Goal: Register for event/course

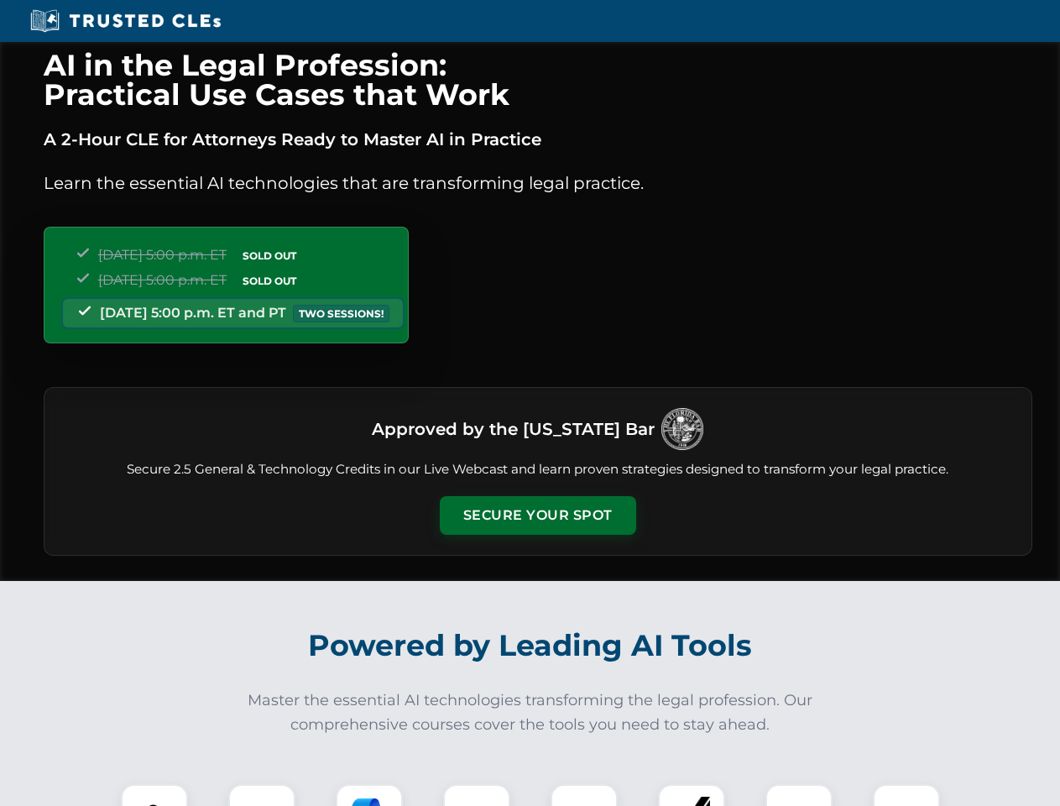
click at [537, 515] on button "Secure Your Spot" at bounding box center [538, 515] width 196 height 39
click at [154, 795] on img at bounding box center [154, 817] width 49 height 49
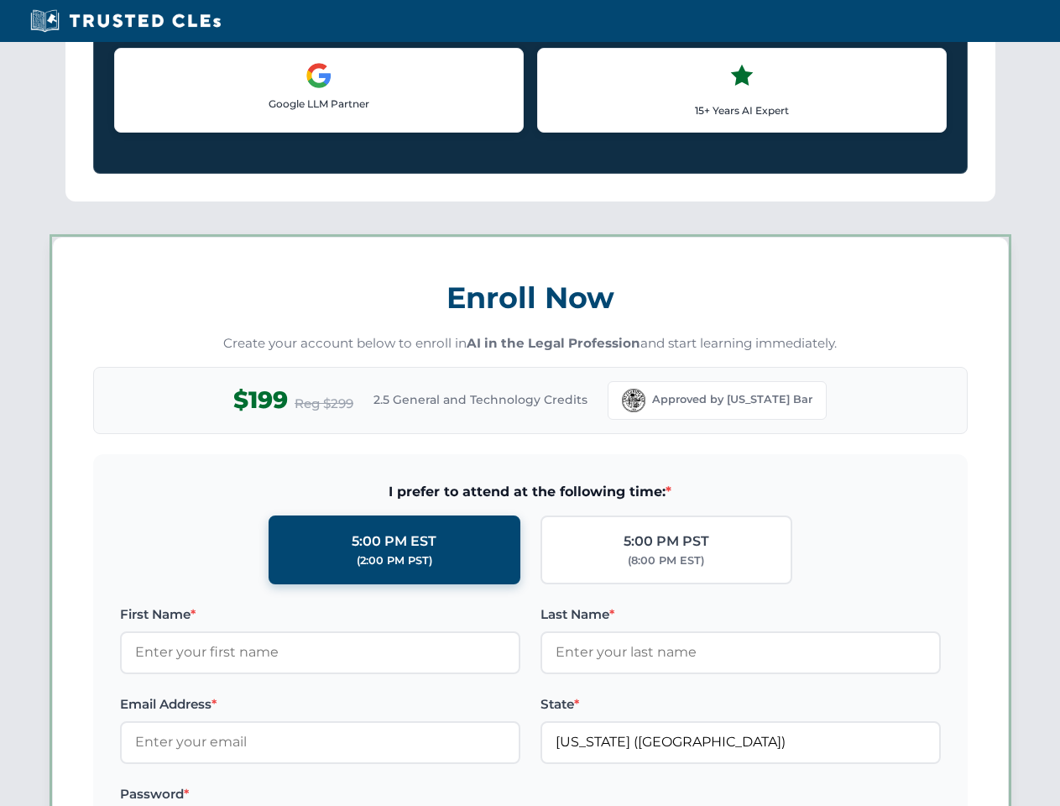
click at [369, 795] on label "Password *" at bounding box center [320, 794] width 400 height 20
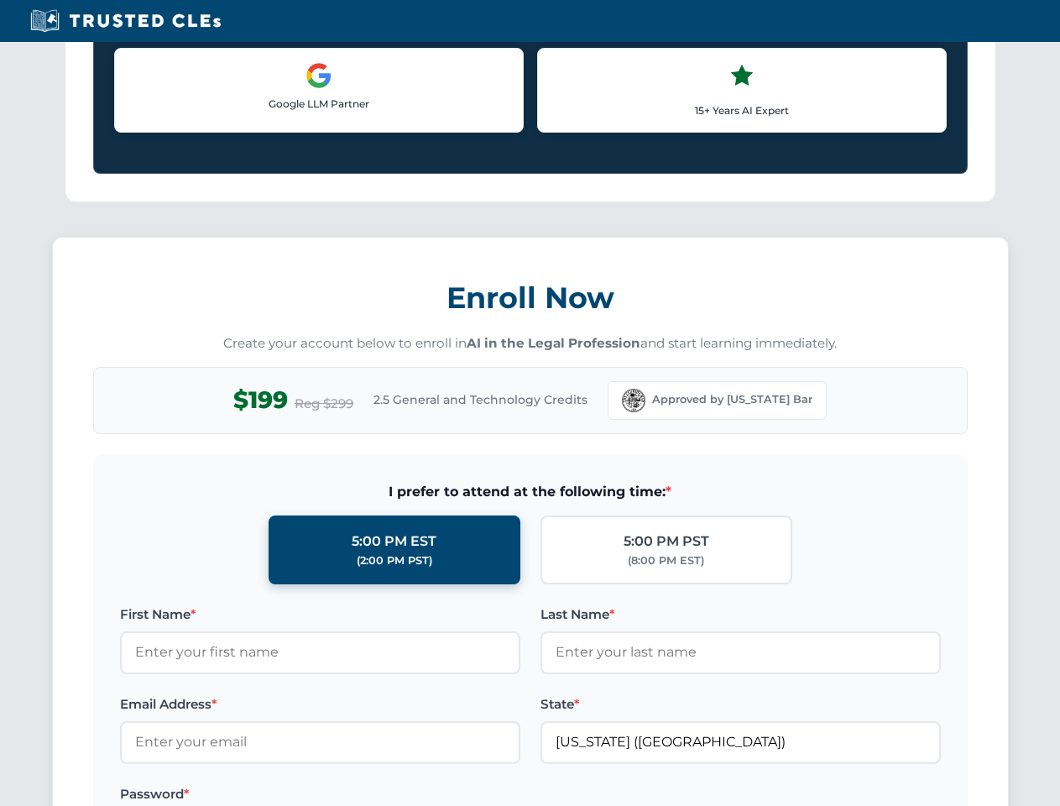
scroll to position [1648, 0]
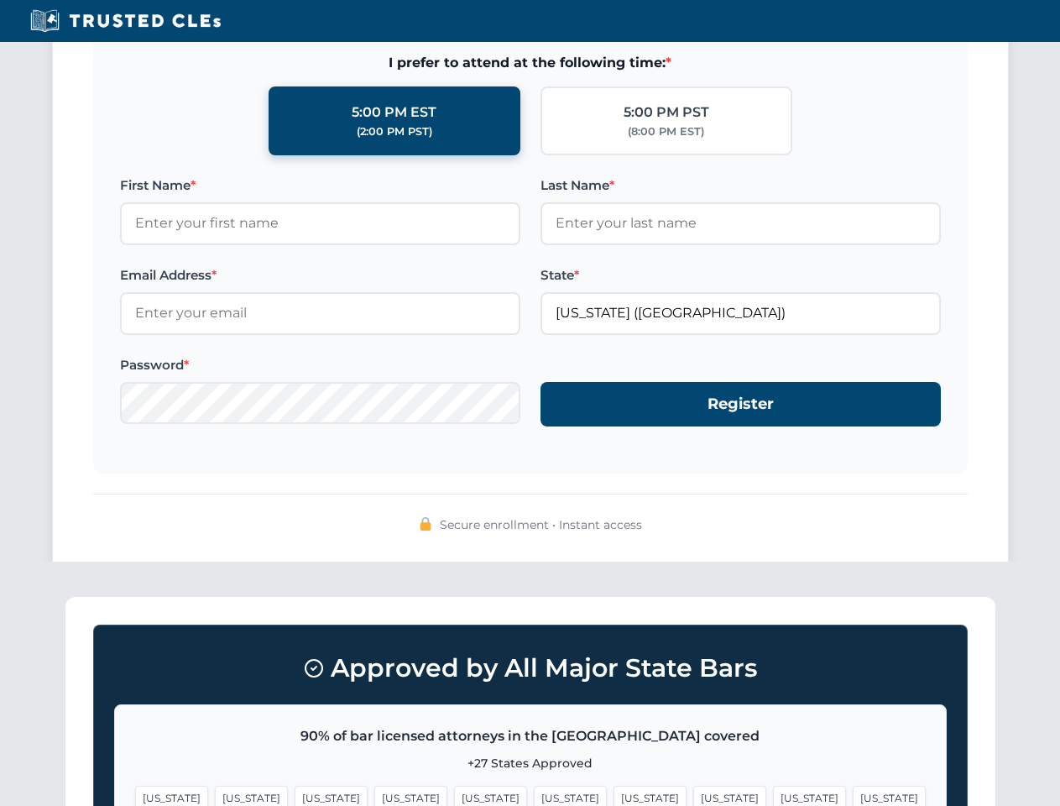
click at [773, 795] on span "[US_STATE]" at bounding box center [809, 798] width 73 height 24
